Goal: Task Accomplishment & Management: Manage account settings

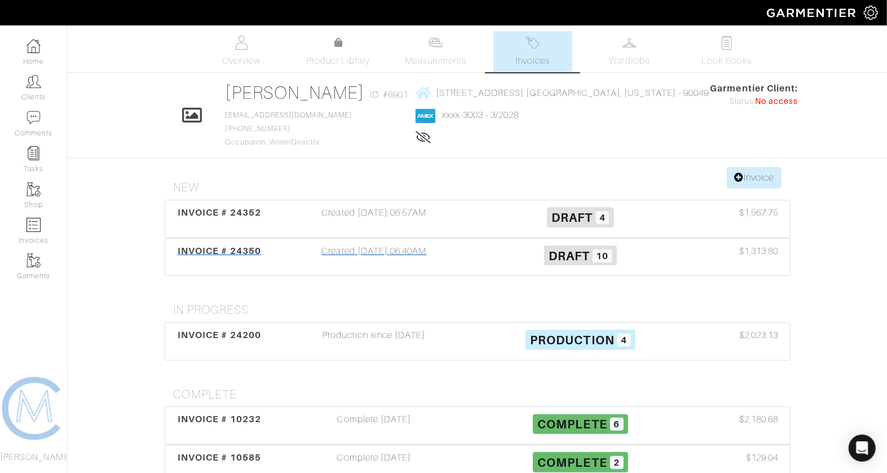
click at [390, 261] on div "Created [DATE] 06:40AM" at bounding box center [374, 257] width 206 height 26
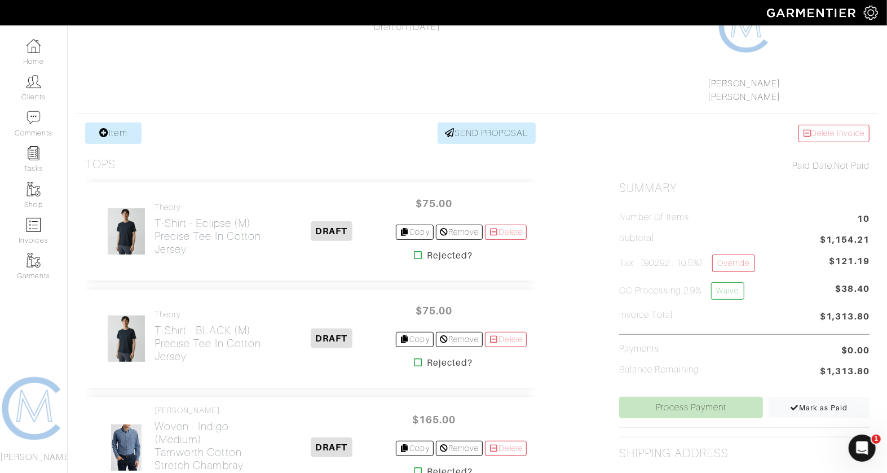
scroll to position [138, 0]
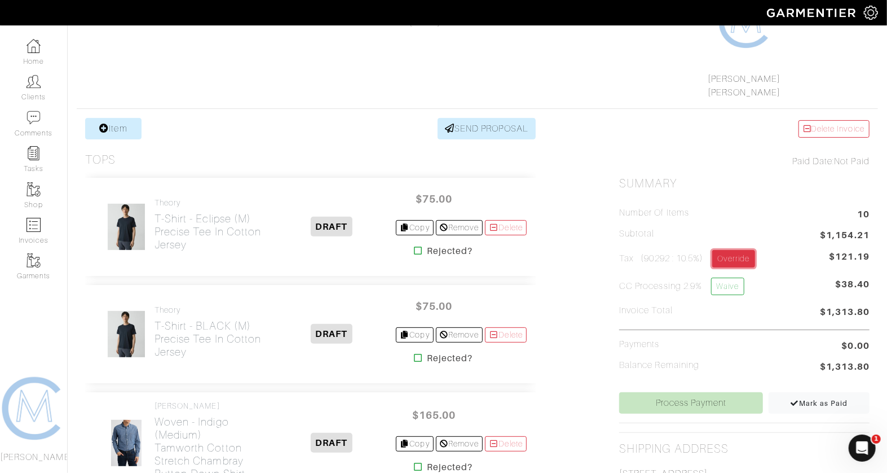
click at [741, 255] on link "Override" at bounding box center [734, 258] width 42 height 17
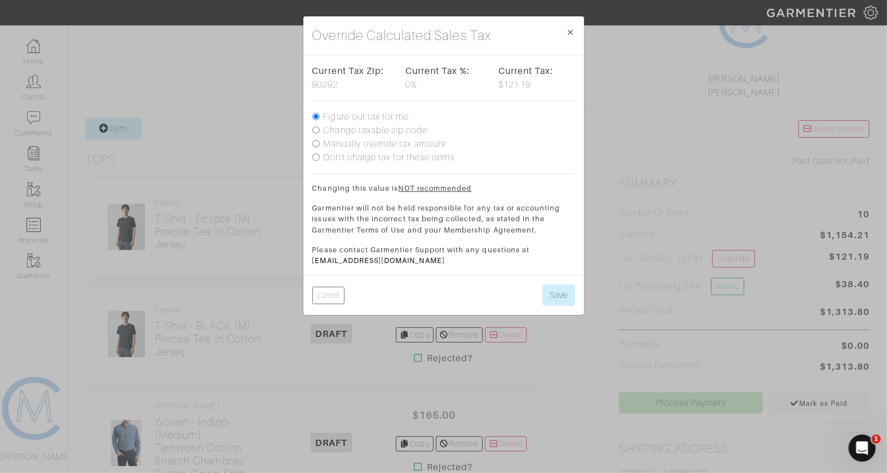
click at [385, 128] on label "Change taxable zip code" at bounding box center [376, 131] width 104 height 14
click at [320, 128] on input "Change taxable zip code" at bounding box center [316, 129] width 7 height 7
radio input "true"
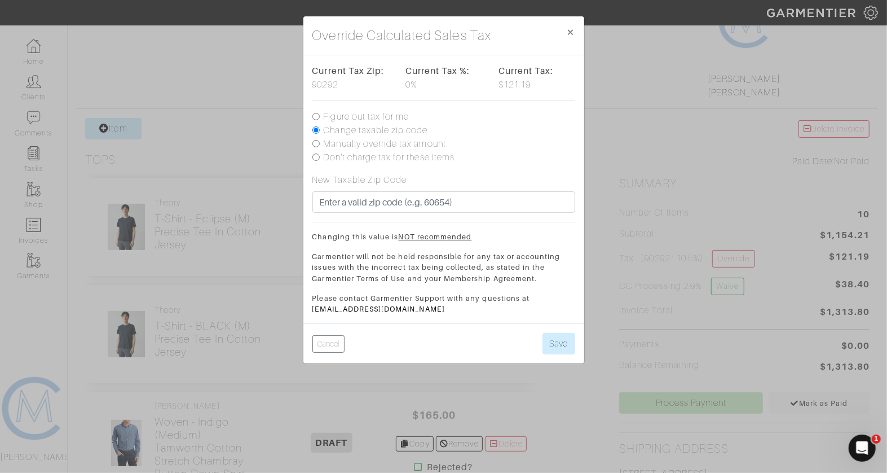
click at [371, 189] on div "New Taxable Zip Code" at bounding box center [444, 192] width 263 height 39
click at [570, 27] on span "×" at bounding box center [571, 31] width 8 height 15
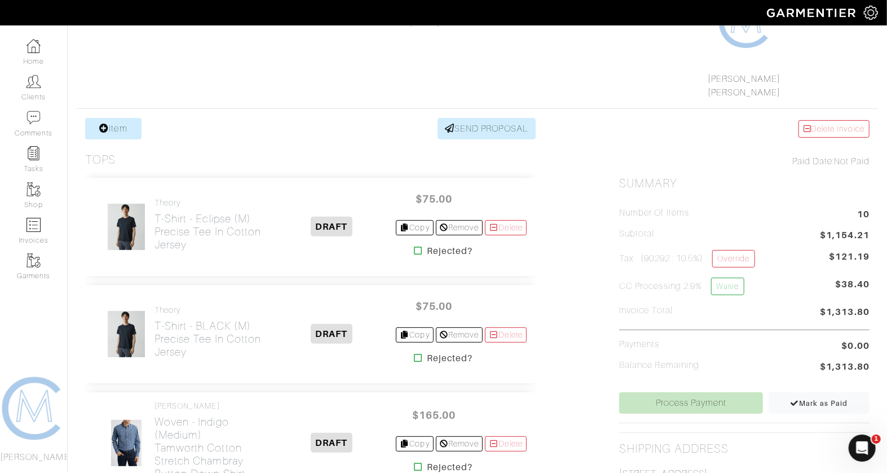
click at [856, 448] on icon "Open Intercom Messenger" at bounding box center [862, 447] width 19 height 19
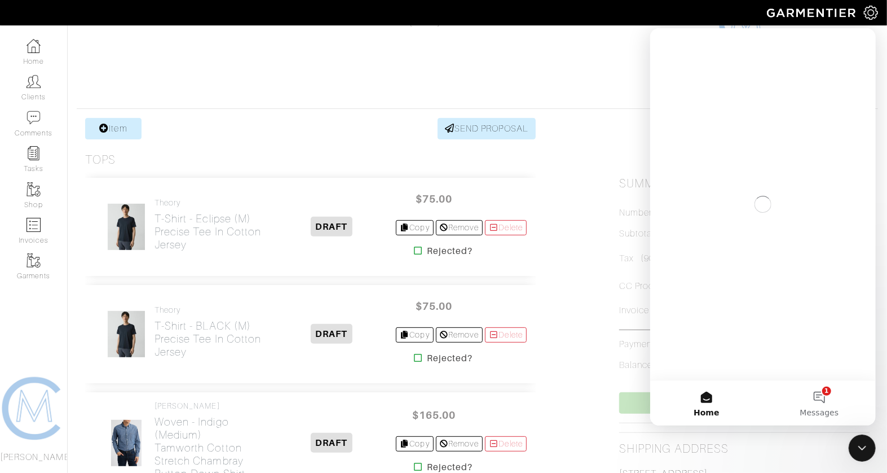
scroll to position [0, 0]
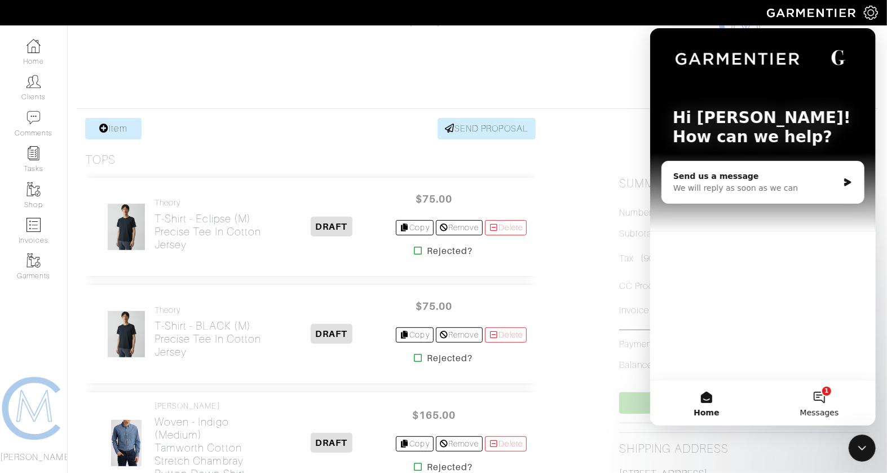
click at [819, 405] on button "1 Messages" at bounding box center [819, 402] width 113 height 45
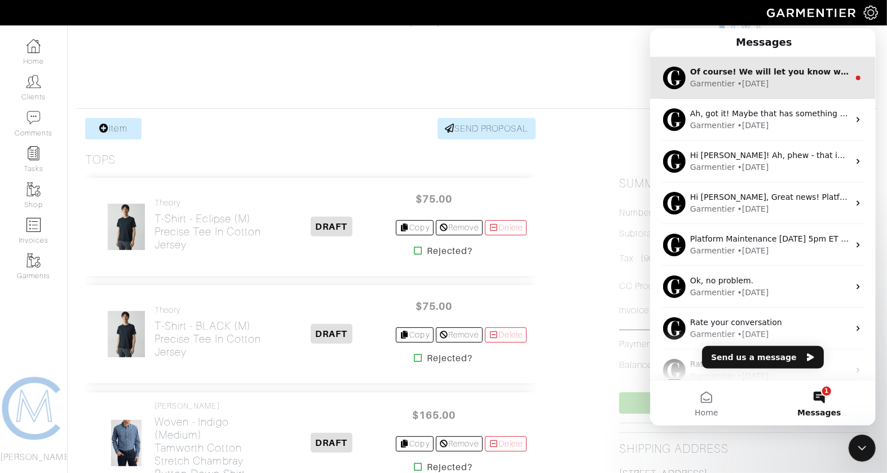
click at [808, 77] on div "Garmentier • 1w ago" at bounding box center [769, 83] width 159 height 12
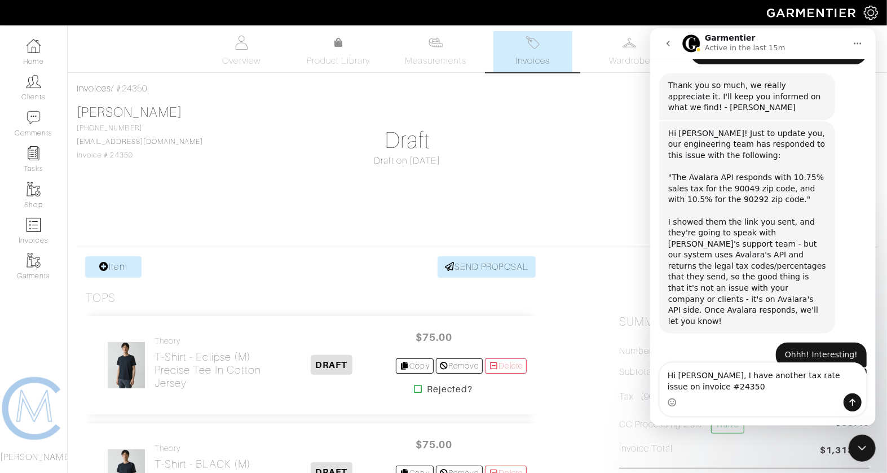
type textarea "Hi [PERSON_NAME], I have another tax rate issue on invoice #24350."
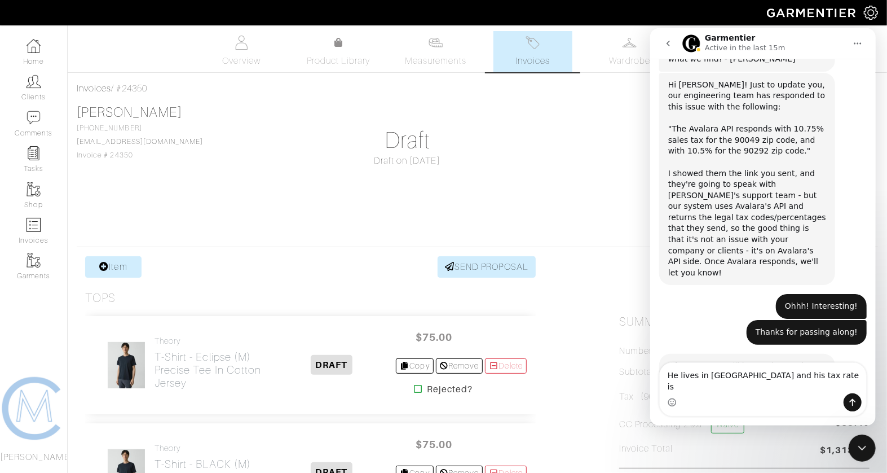
click at [766, 389] on textarea "He lives in Brentwood and his tax rate is" at bounding box center [763, 377] width 206 height 30
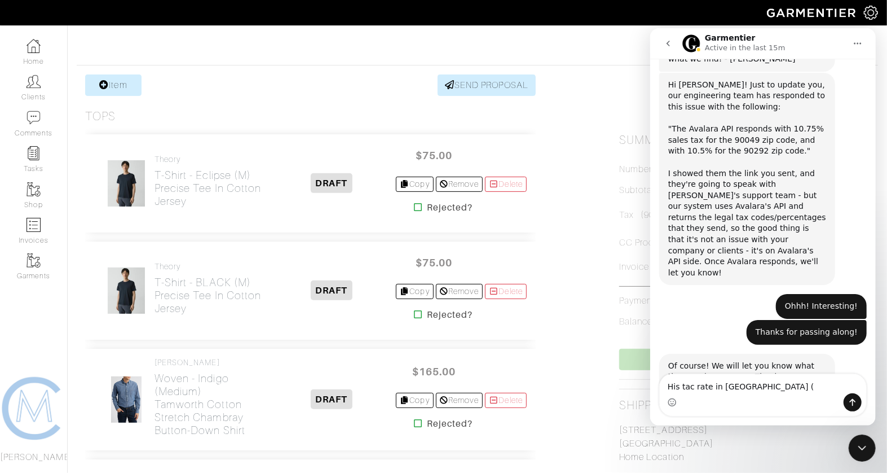
scroll to position [183, 0]
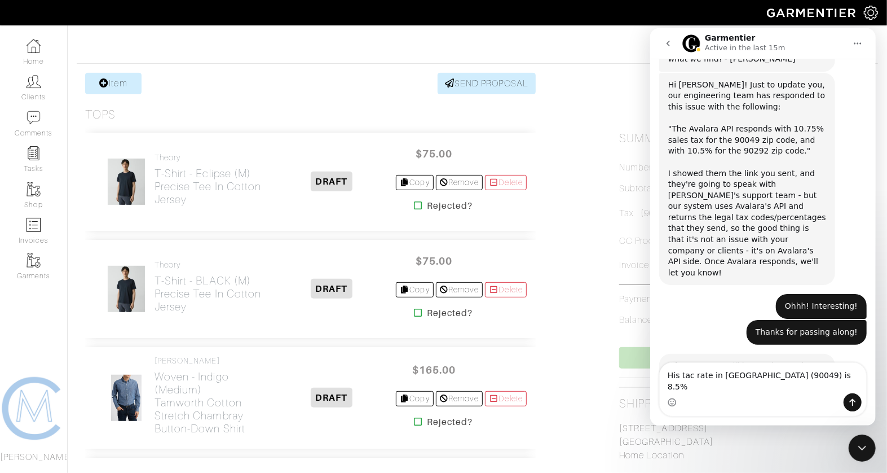
type textarea "His tac rate in Brentwood (90049) is 8.5%"
click at [669, 40] on icon "go back" at bounding box center [667, 43] width 3 height 6
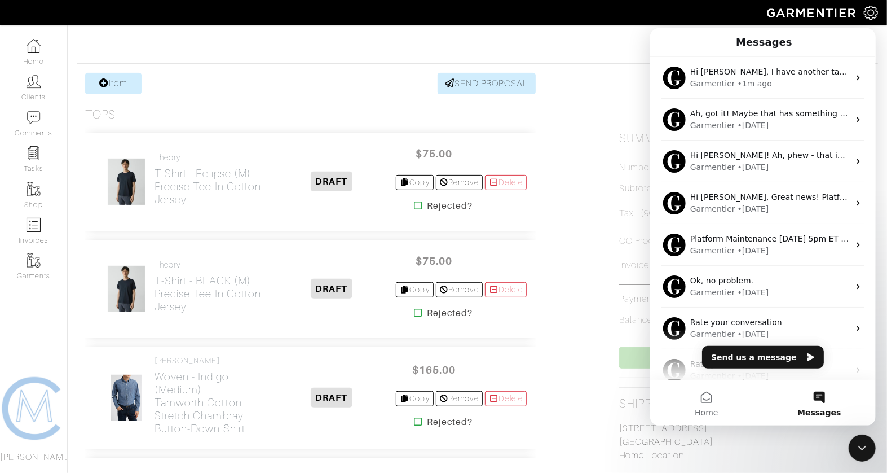
scroll to position [0, 0]
click at [873, 456] on div at bounding box center [862, 447] width 27 height 27
click at [859, 443] on icon "Close Intercom Messenger" at bounding box center [862, 448] width 14 height 14
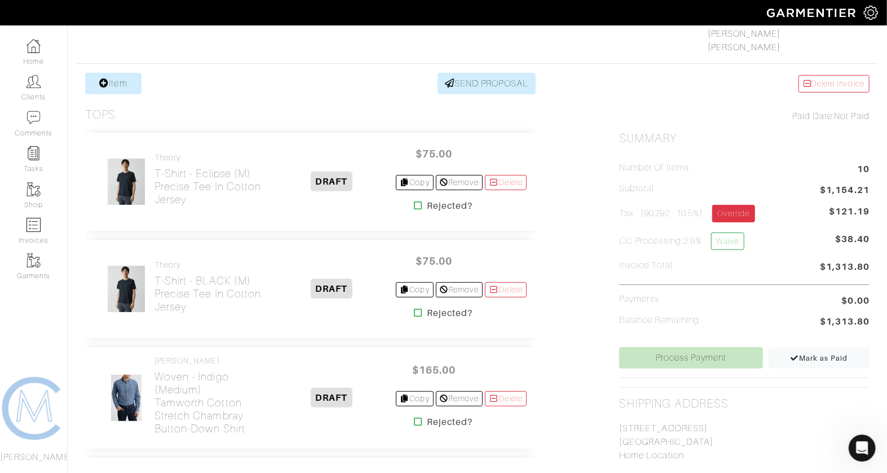
click at [732, 210] on link "Override" at bounding box center [734, 213] width 42 height 17
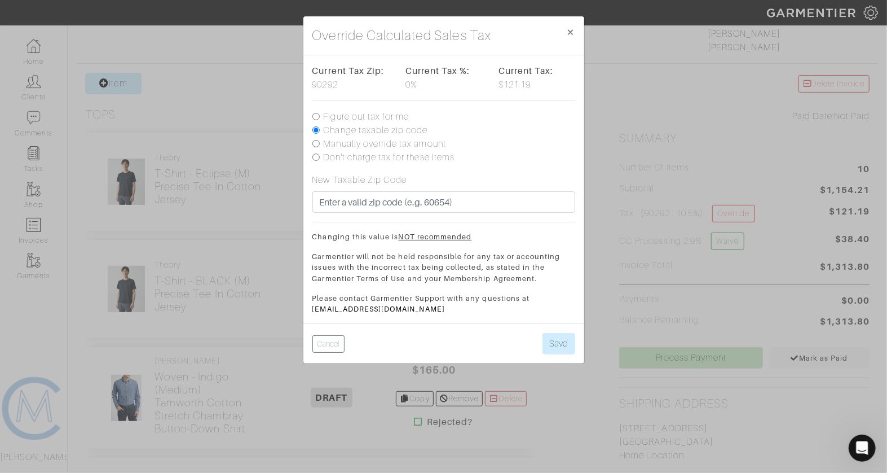
click at [357, 111] on label "Figure out tax for me" at bounding box center [367, 117] width 86 height 14
click at [320, 113] on input "Figure out tax for me" at bounding box center [316, 116] width 7 height 7
radio input "true"
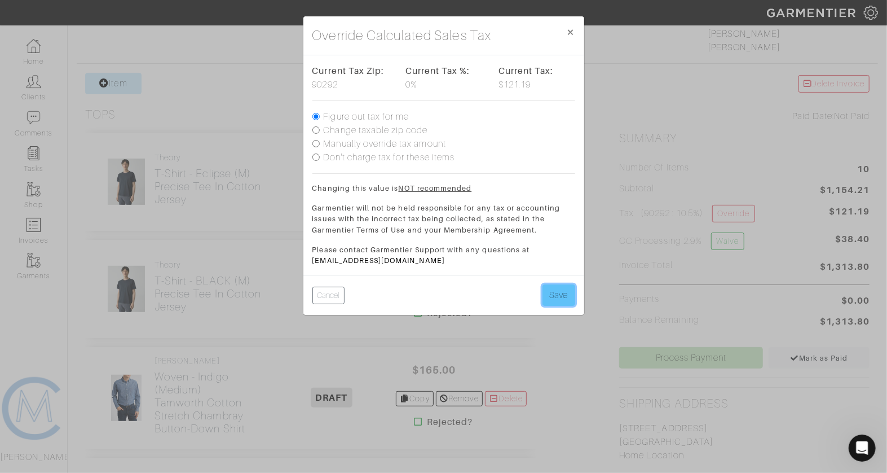
click at [564, 297] on button "Save" at bounding box center [559, 294] width 33 height 21
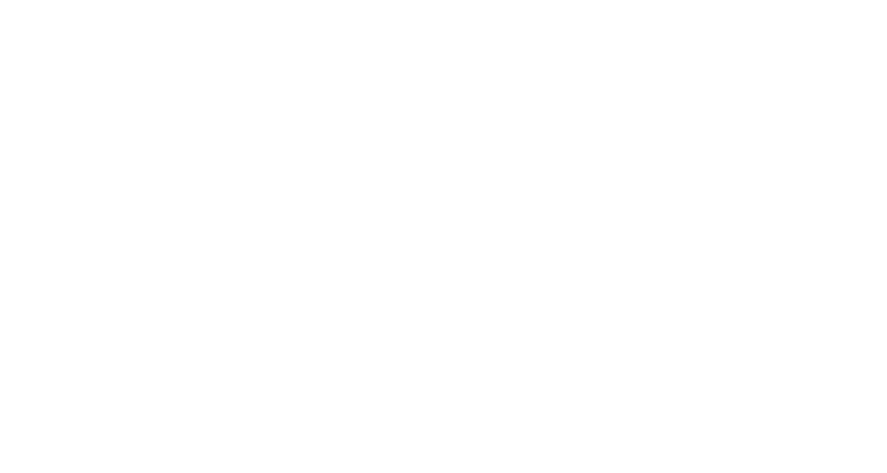
click at [0, 0] on html at bounding box center [0, 0] width 0 height 0
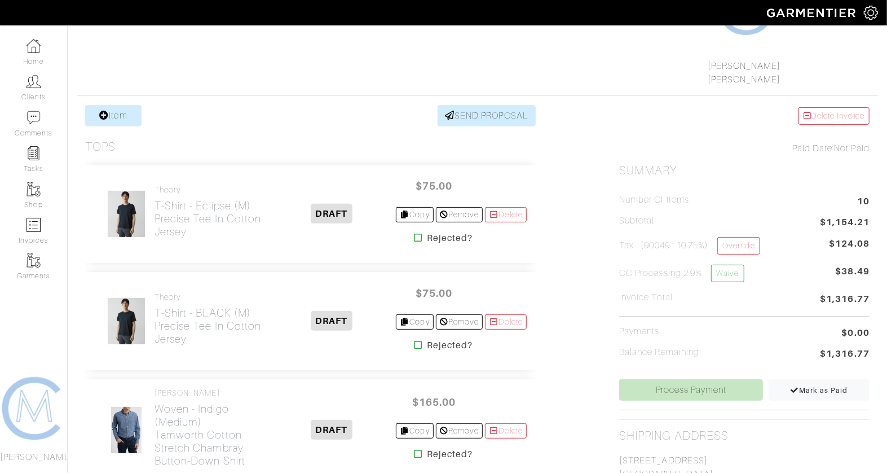
scroll to position [155, 0]
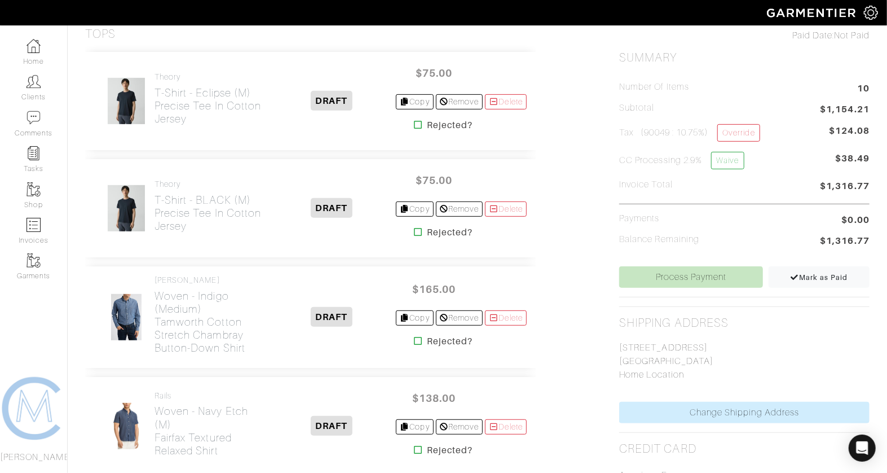
scroll to position [263, 0]
click at [863, 443] on icon "Open Intercom Messenger" at bounding box center [862, 448] width 13 height 15
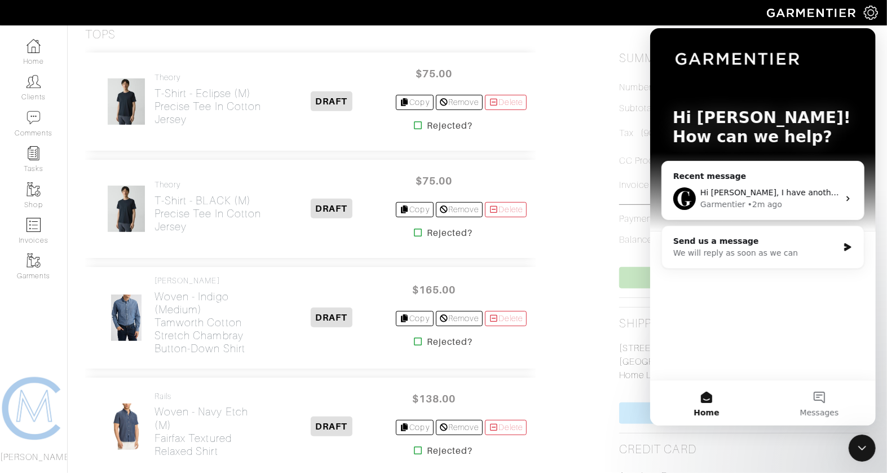
scroll to position [0, 0]
click at [802, 254] on div "We will reply as soon as we can" at bounding box center [755, 253] width 165 height 12
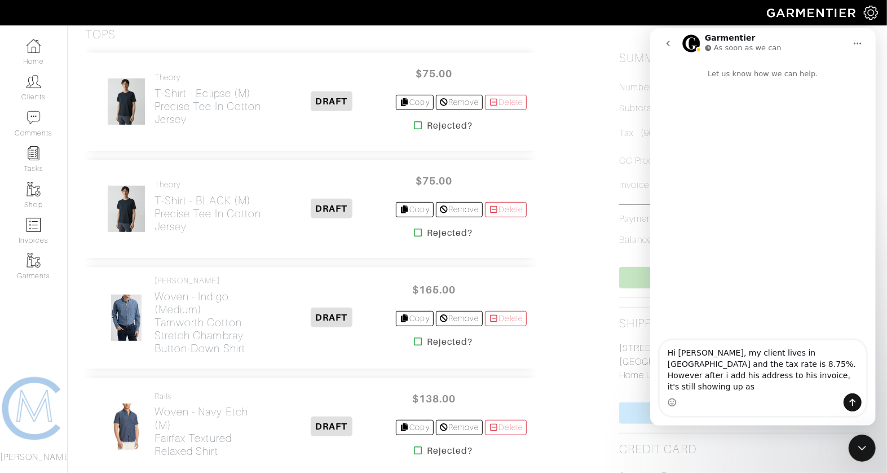
click at [705, 376] on textarea "Hi Garmentier, my client lives in Brentwood and the tax rate is 8.75%. However …" at bounding box center [763, 366] width 206 height 53
click at [797, 385] on textarea "Hi Garmentier, my client lives in Brentwood and the tax rate is 9.75%. However …" at bounding box center [763, 366] width 206 height 53
click at [789, 372] on textarea "Hi Garmentier, my client lives in Brentwood and the tax rate is 9.75%. However …" at bounding box center [763, 366] width 206 height 53
click at [792, 385] on textarea "Hi Garmentier, my client lives in Brentwood and the tax rate is 9.75%. However …" at bounding box center [763, 366] width 206 height 53
type textarea "Hi Garmentier, my client lives in Brentwood and the tax rate is 9.75%. However …"
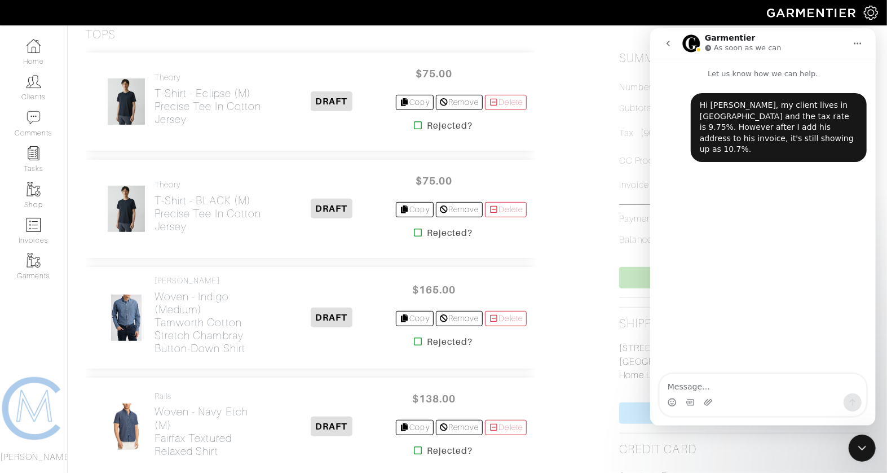
type textarea "https://www.avalara.com/taxrates/en/state-rates/zip/90049.html"
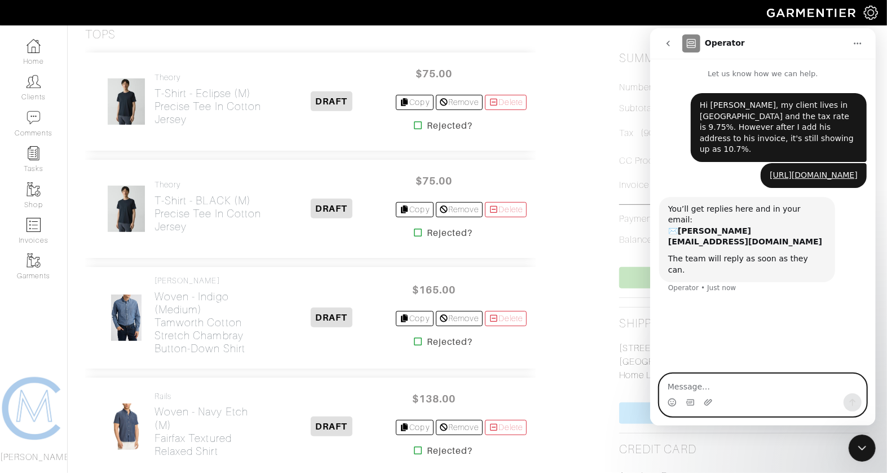
click at [687, 388] on textarea "Message…" at bounding box center [763, 382] width 206 height 19
paste textarea "https://app.garmentier.co/orders/24350"
type textarea "https://app.garmentier.co/orders/24350"
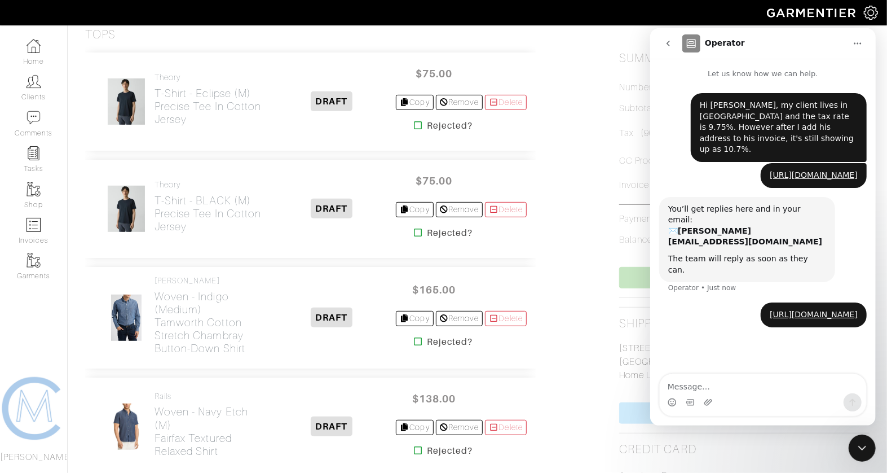
click at [852, 449] on div "Close Intercom Messenger" at bounding box center [862, 447] width 27 height 27
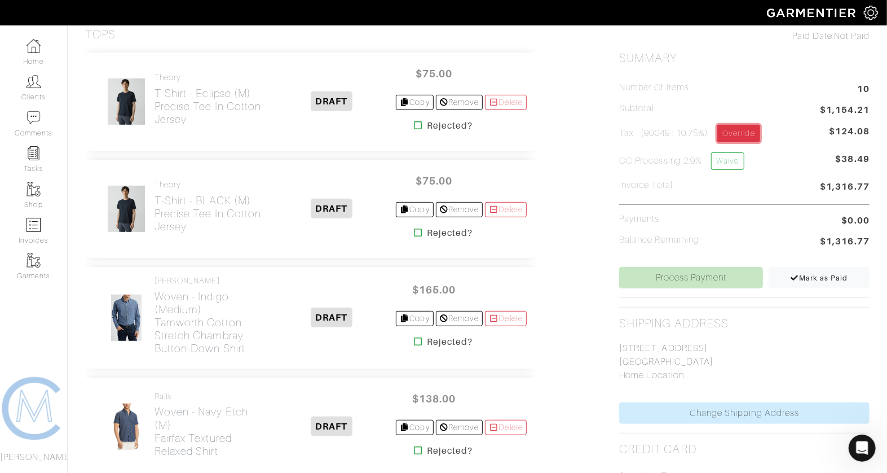
click at [729, 135] on link "Override" at bounding box center [739, 133] width 42 height 17
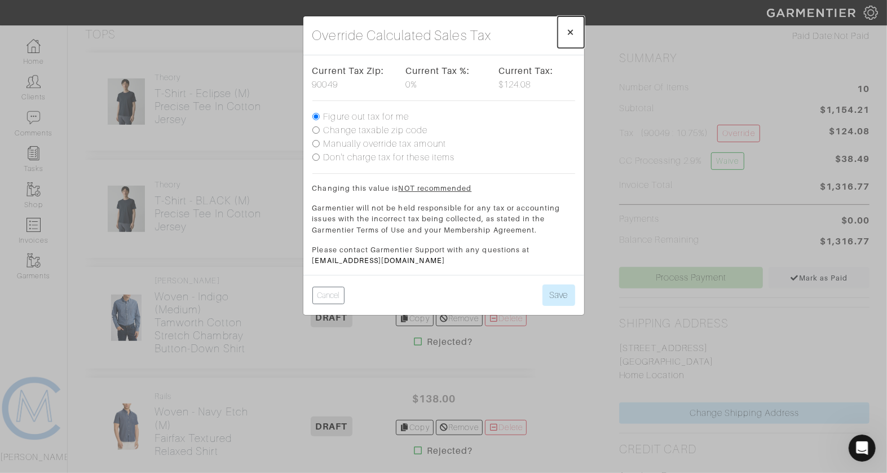
click at [569, 32] on span "×" at bounding box center [571, 31] width 8 height 15
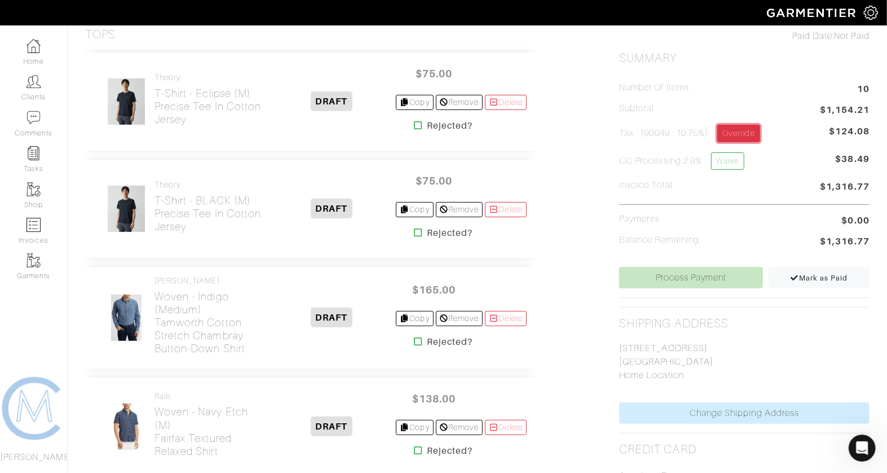
click at [726, 134] on link "Override" at bounding box center [739, 133] width 42 height 17
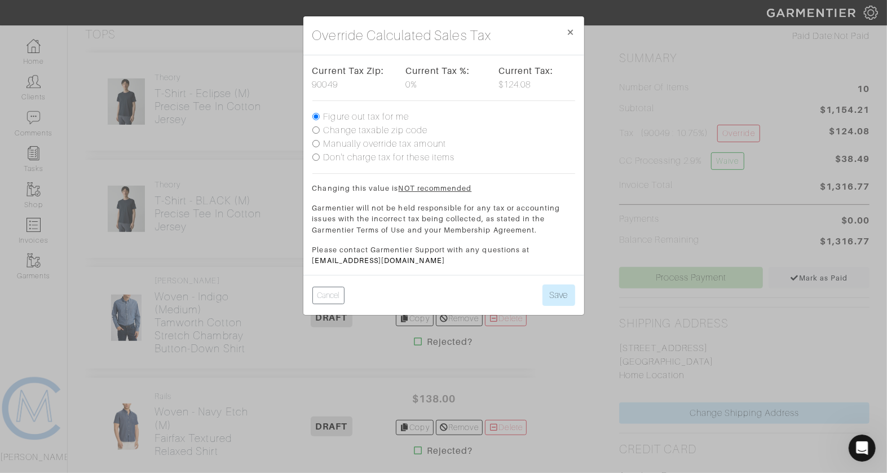
click at [388, 146] on label "Manually override tax amount" at bounding box center [385, 144] width 122 height 14
click at [320, 146] on input "Manually override tax amount" at bounding box center [316, 143] width 7 height 7
radio input "true"
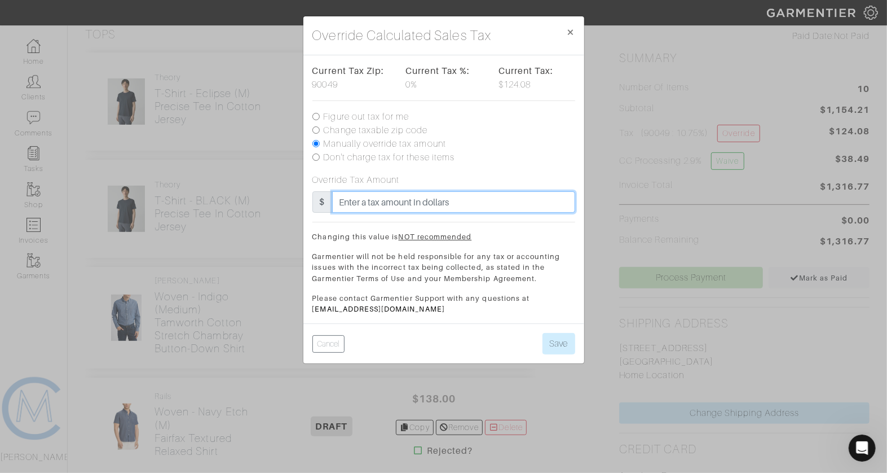
click at [359, 205] on input "text" at bounding box center [453, 201] width 243 height 21
type input "112.54"
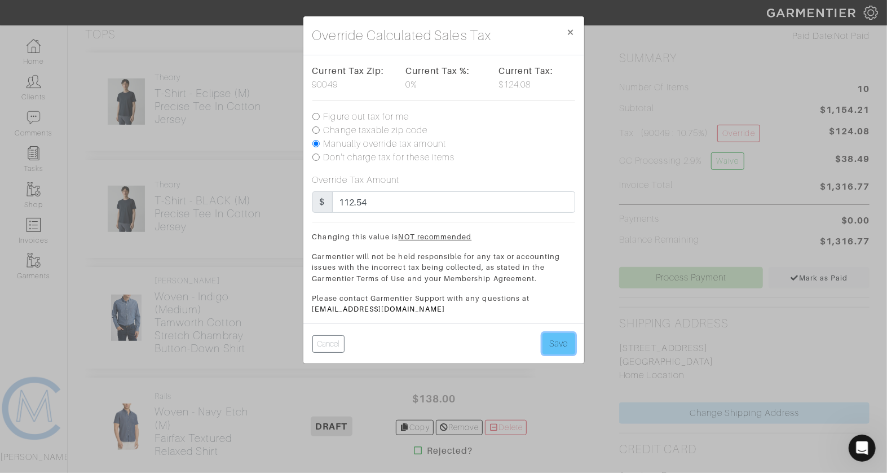
click at [554, 341] on button "Save" at bounding box center [559, 343] width 33 height 21
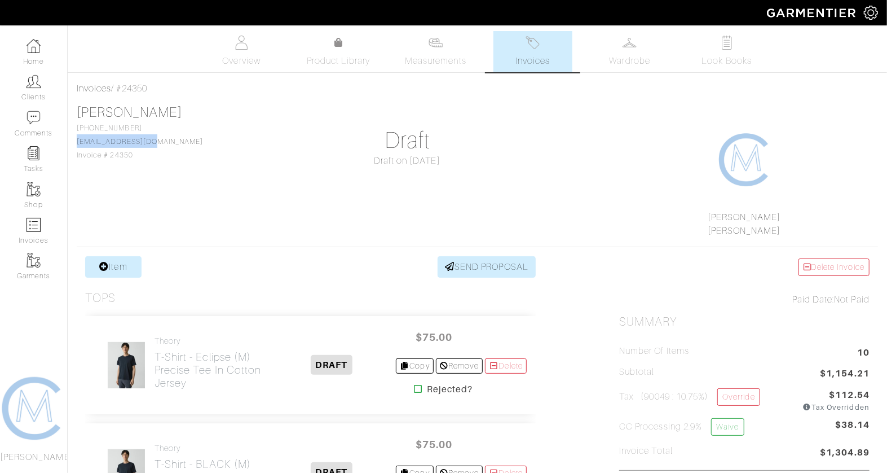
drag, startPoint x: 168, startPoint y: 138, endPoint x: 73, endPoint y: 140, distance: 95.4
copy link "[EMAIL_ADDRESS][DOMAIN_NAME]"
drag, startPoint x: 142, startPoint y: 149, endPoint x: 105, endPoint y: 149, distance: 37.2
click at [105, 149] on div "David Zucker 310-210-6609 davy4395@gmail.com Invoice # 24350" at bounding box center [140, 132] width 126 height 57
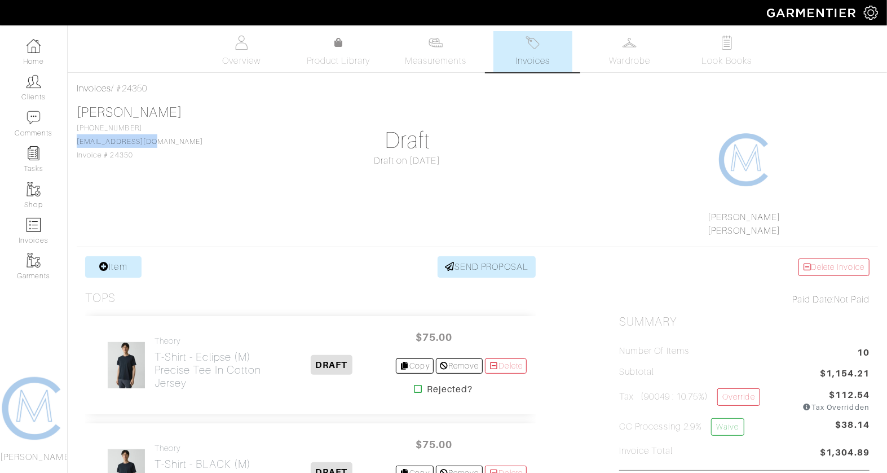
drag, startPoint x: 128, startPoint y: 128, endPoint x: 76, endPoint y: 128, distance: 52.5
copy span "[PHONE_NUMBER]"
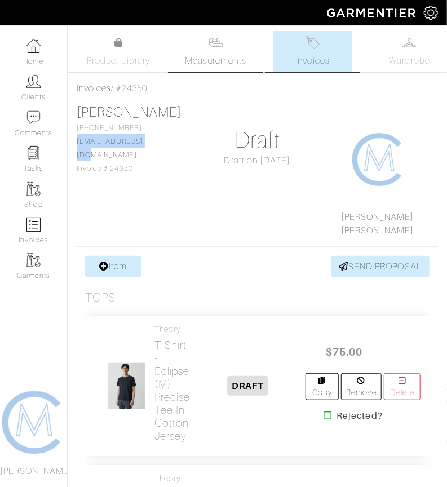
click at [222, 72] on link "Measurements" at bounding box center [216, 51] width 80 height 41
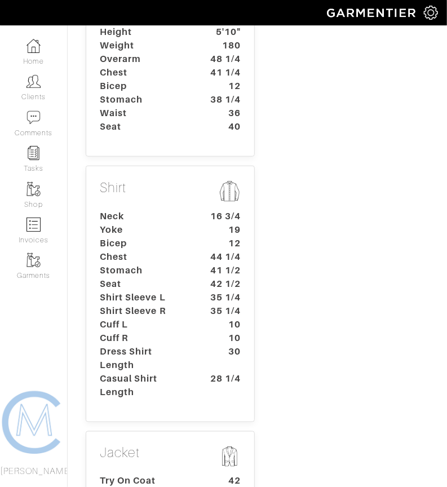
scroll to position [340, 0]
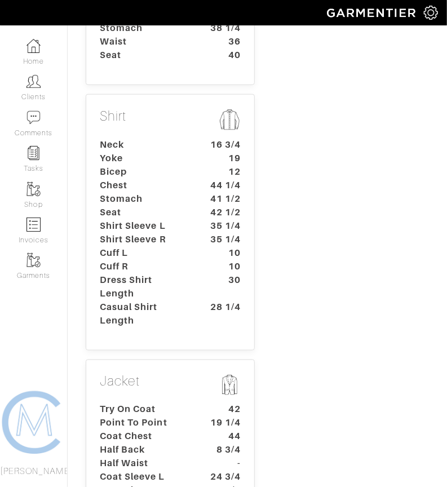
click at [161, 219] on dt "Shirt Sleeve L" at bounding box center [144, 226] width 106 height 14
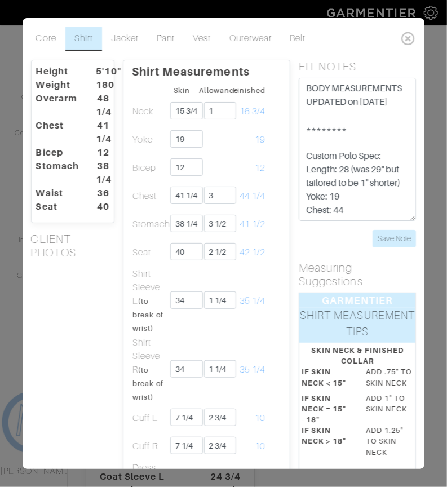
click at [161, 203] on td "Chest" at bounding box center [148, 196] width 33 height 28
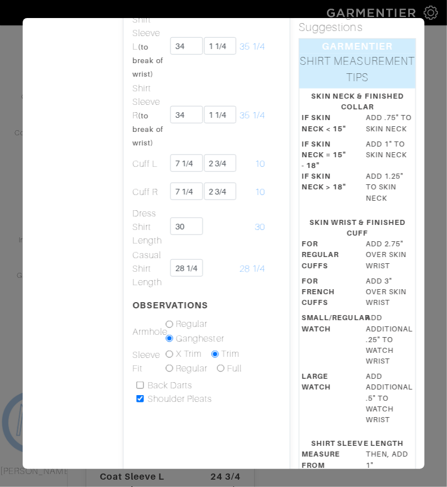
scroll to position [0, 0]
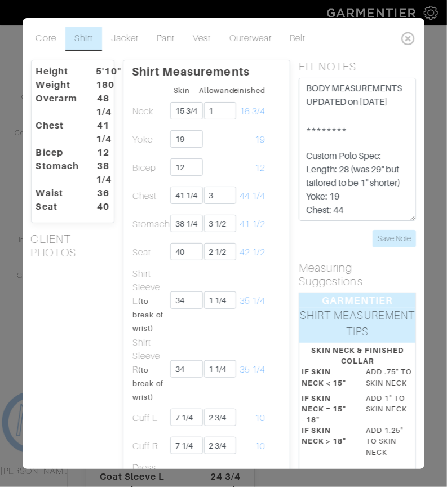
click at [408, 41] on icon at bounding box center [408, 38] width 23 height 23
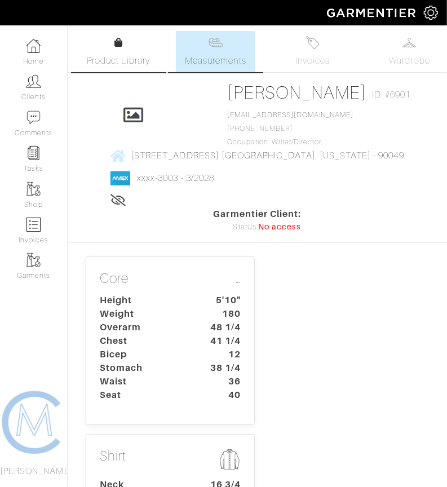
click at [145, 64] on span "Product Library" at bounding box center [119, 61] width 64 height 14
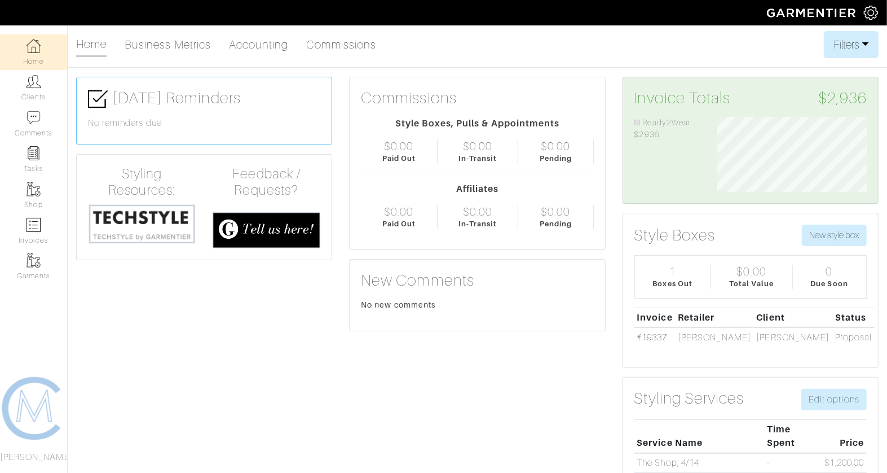
scroll to position [75, 166]
click at [43, 87] on link "Clients" at bounding box center [33, 88] width 67 height 36
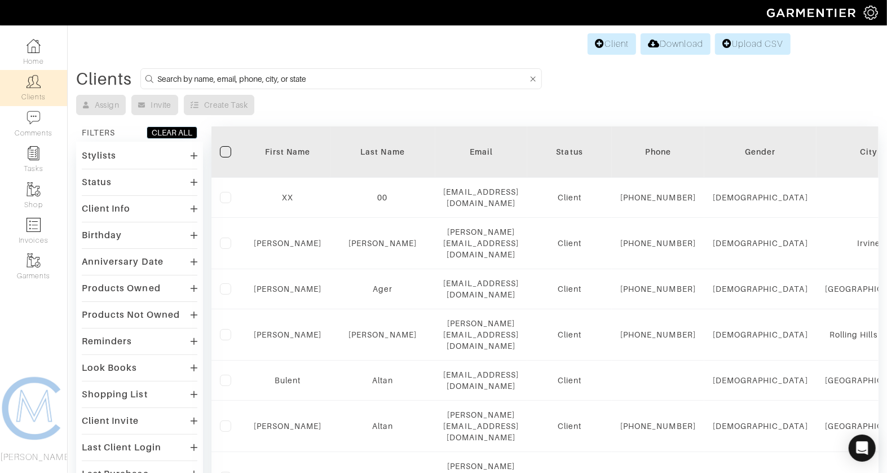
click at [265, 74] on input at bounding box center [342, 79] width 371 height 14
type input "zucker"
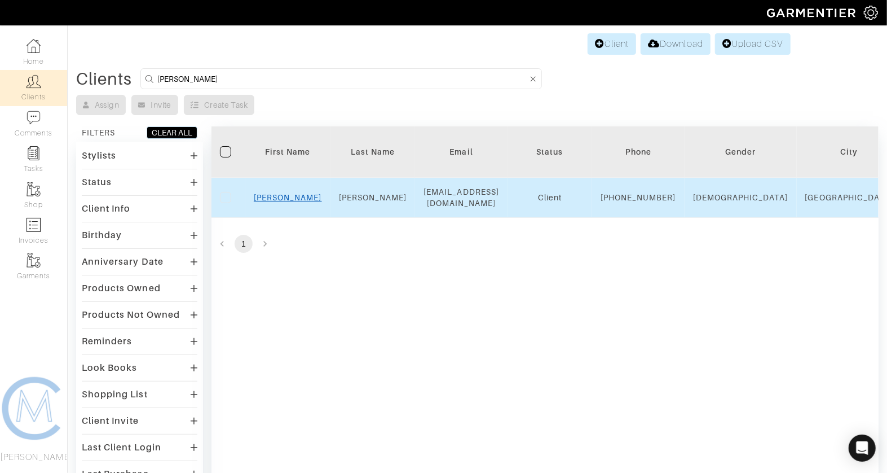
click at [287, 200] on link "David" at bounding box center [288, 197] width 68 height 9
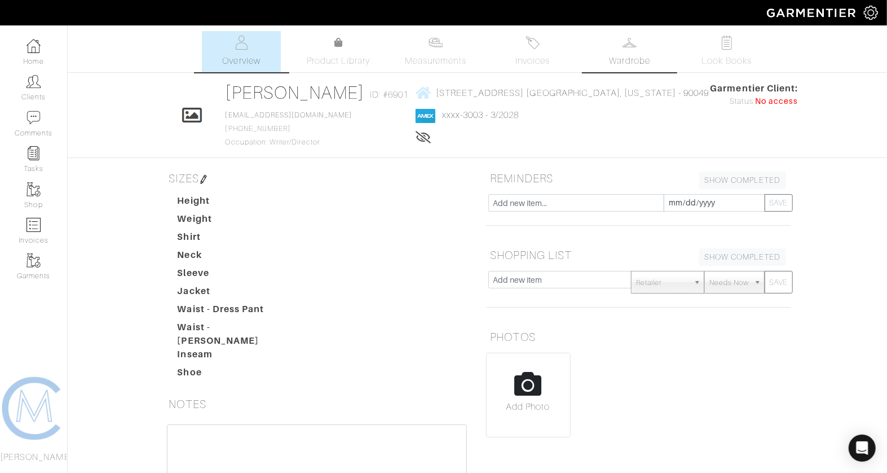
click at [604, 55] on link "Wardrobe" at bounding box center [630, 51] width 79 height 41
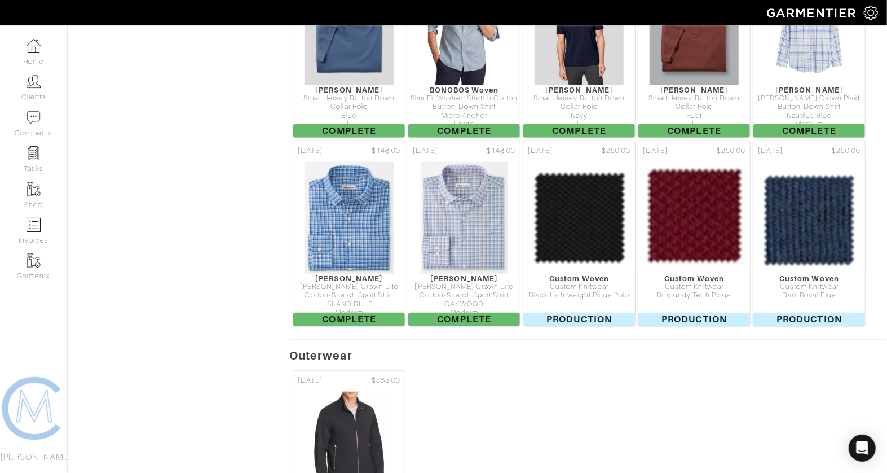
scroll to position [669, 0]
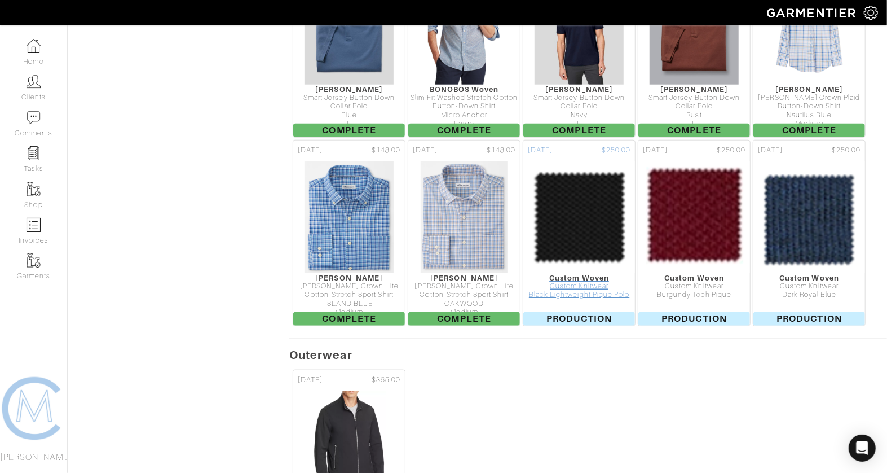
click at [583, 219] on img at bounding box center [580, 217] width 116 height 113
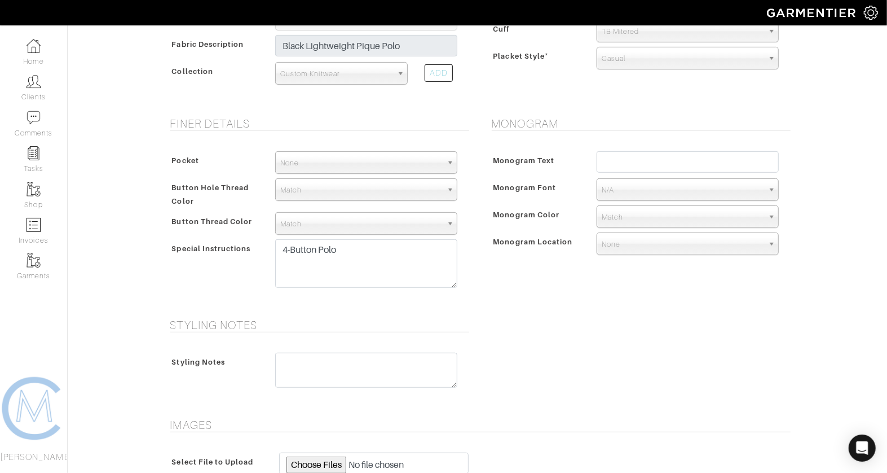
scroll to position [344, 0]
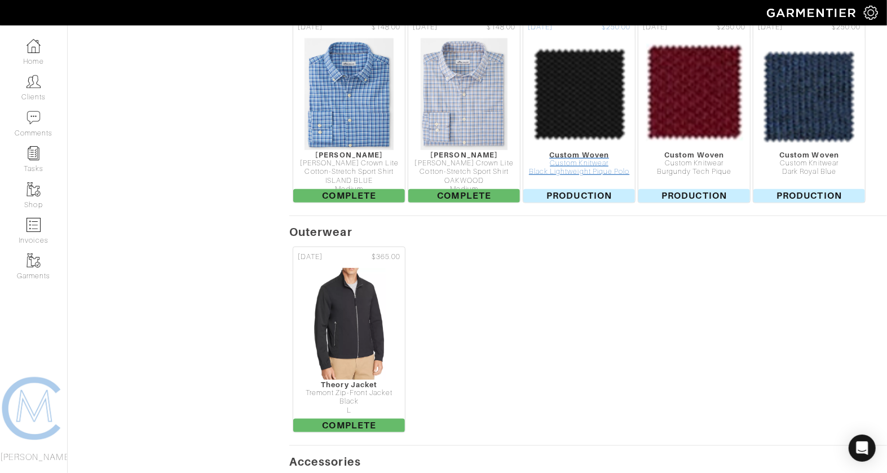
scroll to position [794, 0]
